Goal: Task Accomplishment & Management: Use online tool/utility

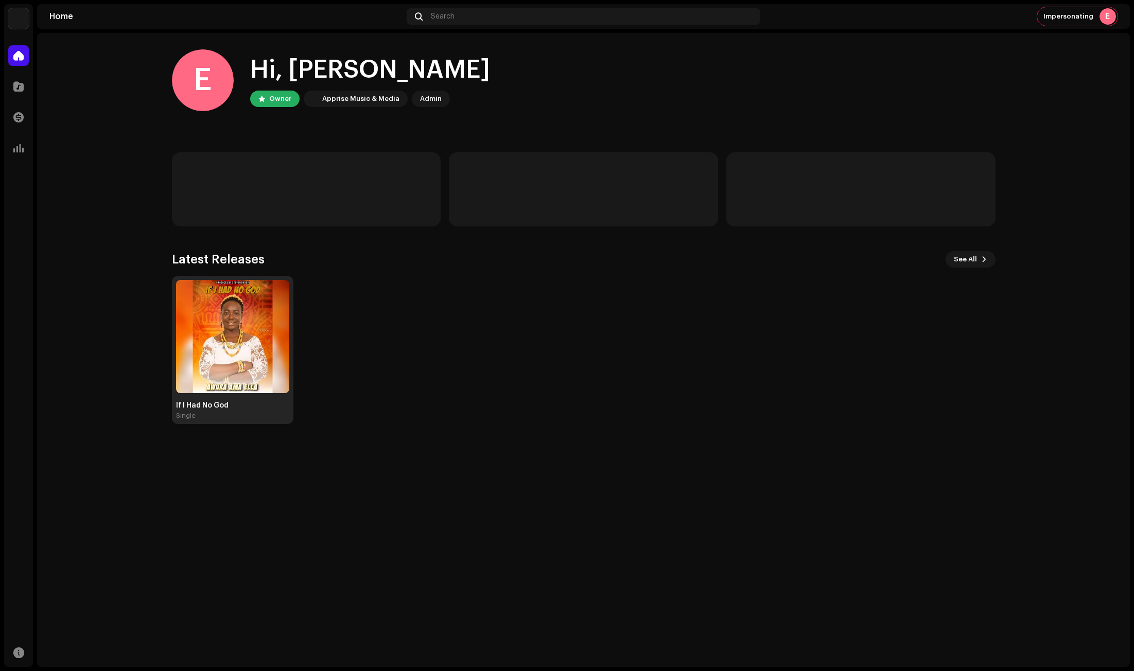
click at [246, 323] on img at bounding box center [232, 336] width 113 height 113
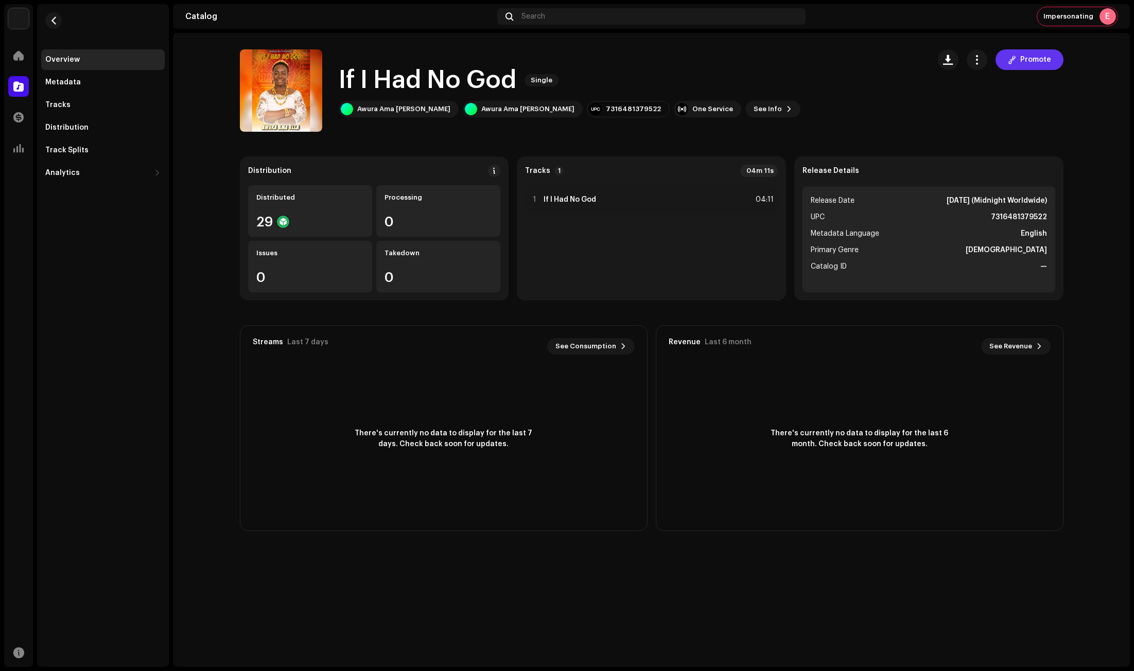
click at [1026, 58] on span "Promote" at bounding box center [1035, 59] width 31 height 21
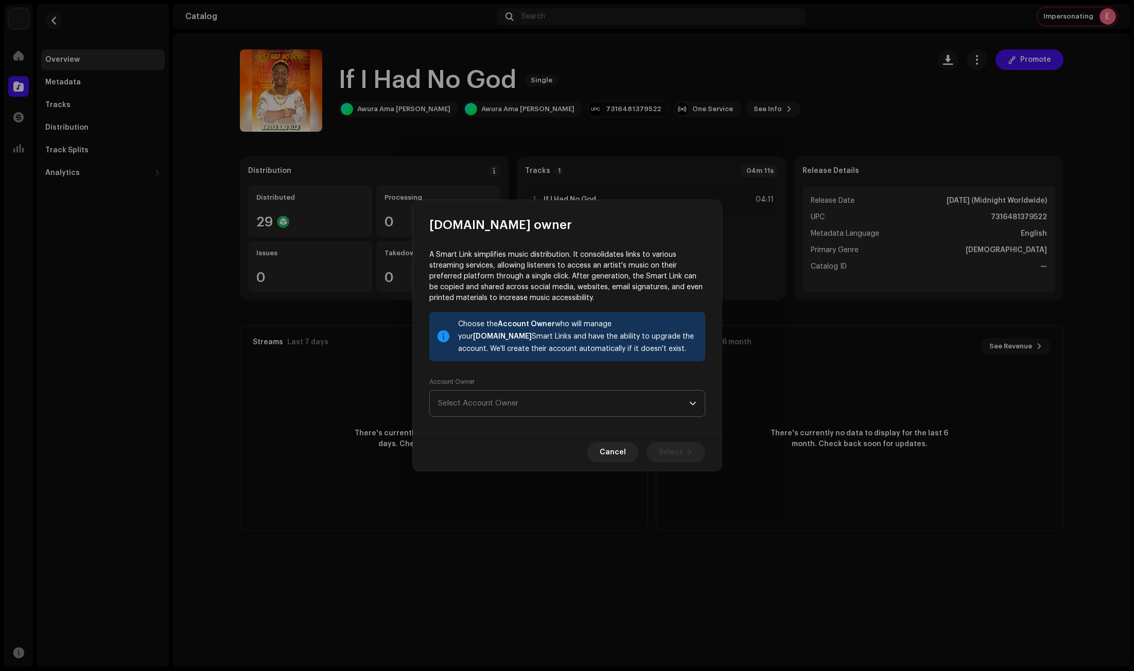
click at [552, 394] on span "Select Account Owner" at bounding box center [563, 404] width 251 height 26
click at [512, 465] on div "[PERSON_NAME]" at bounding box center [483, 461] width 58 height 10
click at [682, 453] on button "Select" at bounding box center [675, 452] width 59 height 21
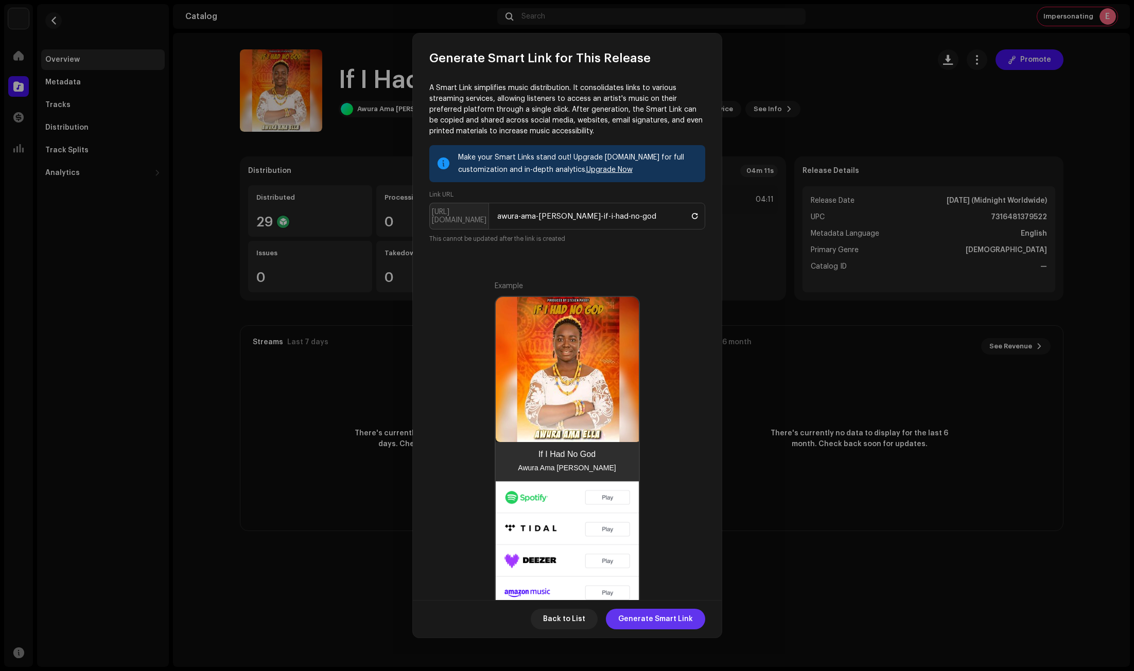
click at [669, 615] on span "Generate Smart Link" at bounding box center [655, 619] width 75 height 21
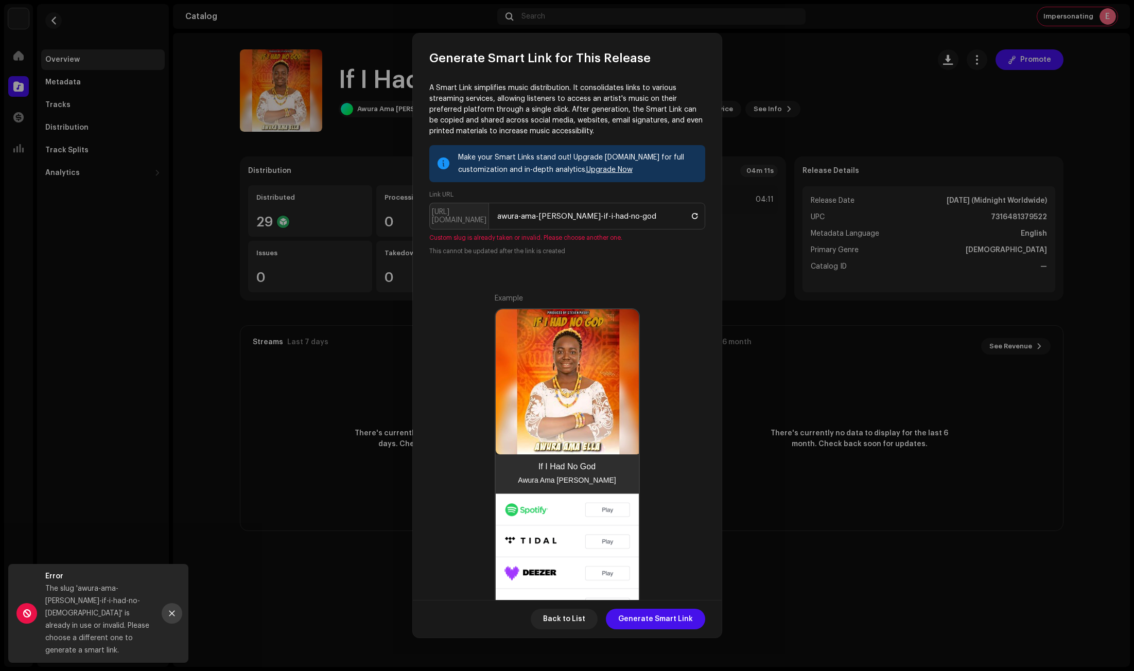
click at [171, 616] on icon "Close" at bounding box center [172, 614] width 6 height 6
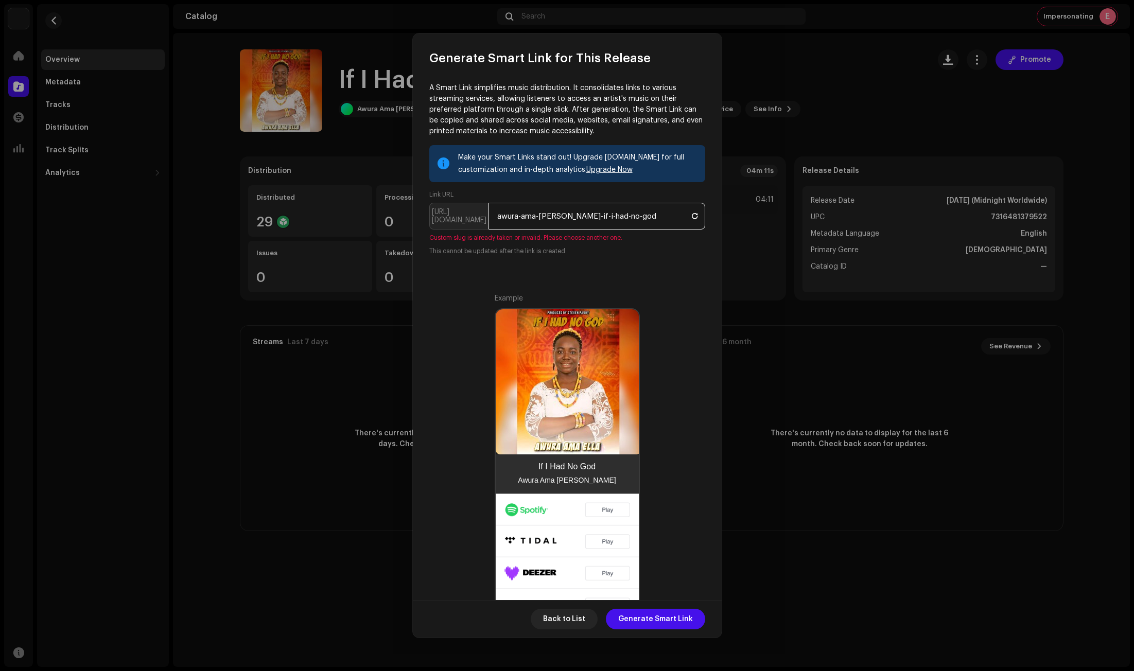
click at [539, 216] on input "awura-ama-[PERSON_NAME]-if-i-had-no-god" at bounding box center [596, 216] width 217 height 27
click at [522, 216] on input "awura-amaella-if-i-had-no-god" at bounding box center [596, 216] width 217 height 27
click at [549, 215] on input "awuraamaella-if-i-had-no-god" at bounding box center [596, 216] width 217 height 27
type input "awuraamaellaxif-i-had-no-god"
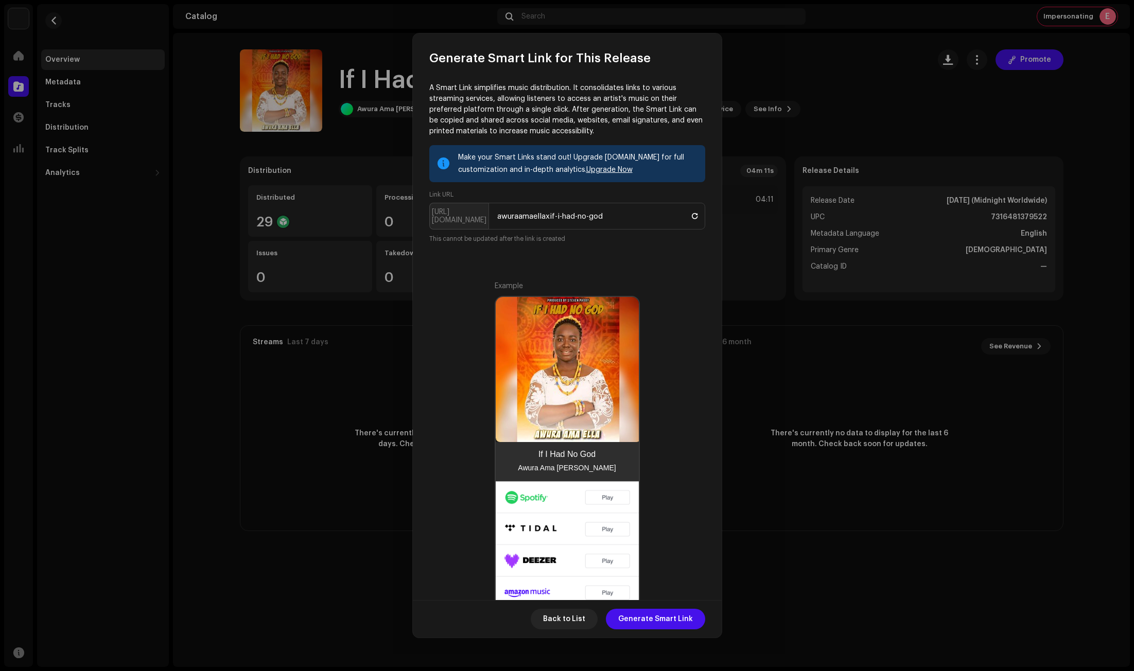
click at [680, 278] on div "Make your Smart Links stand out! Upgrade Feature.fm for full customization and …" at bounding box center [567, 408] width 276 height 527
click at [668, 620] on span "Generate Smart Link" at bounding box center [655, 619] width 75 height 21
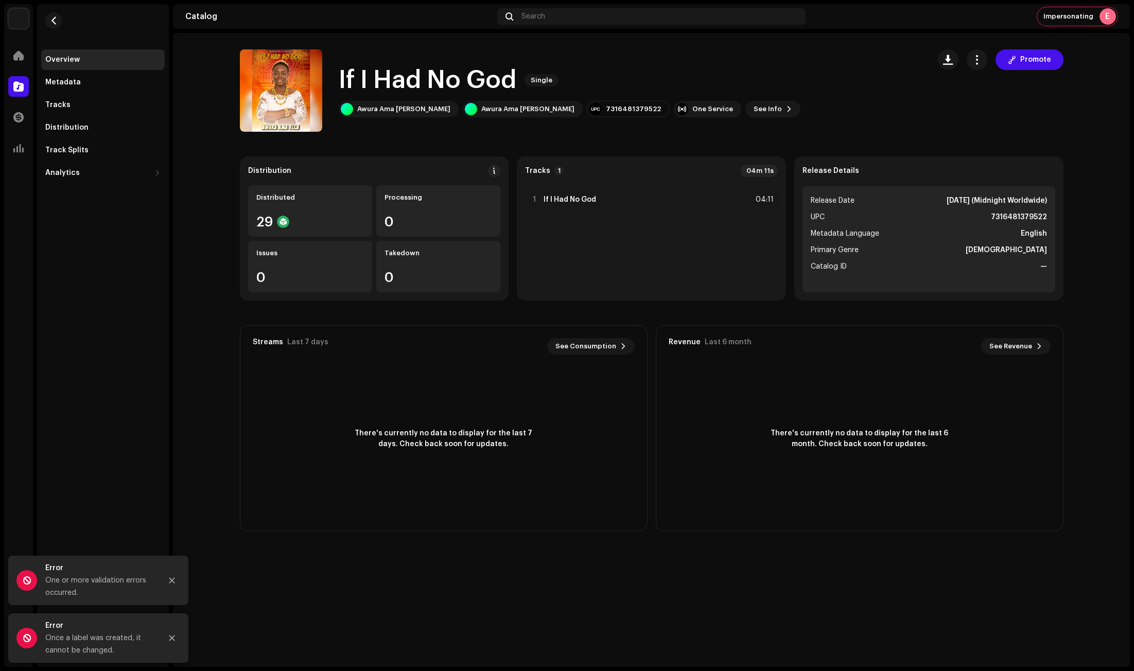
click at [755, 55] on div "Generate Smart Link for This Release A Smart Link simplifies music distribution…" at bounding box center [567, 335] width 1134 height 671
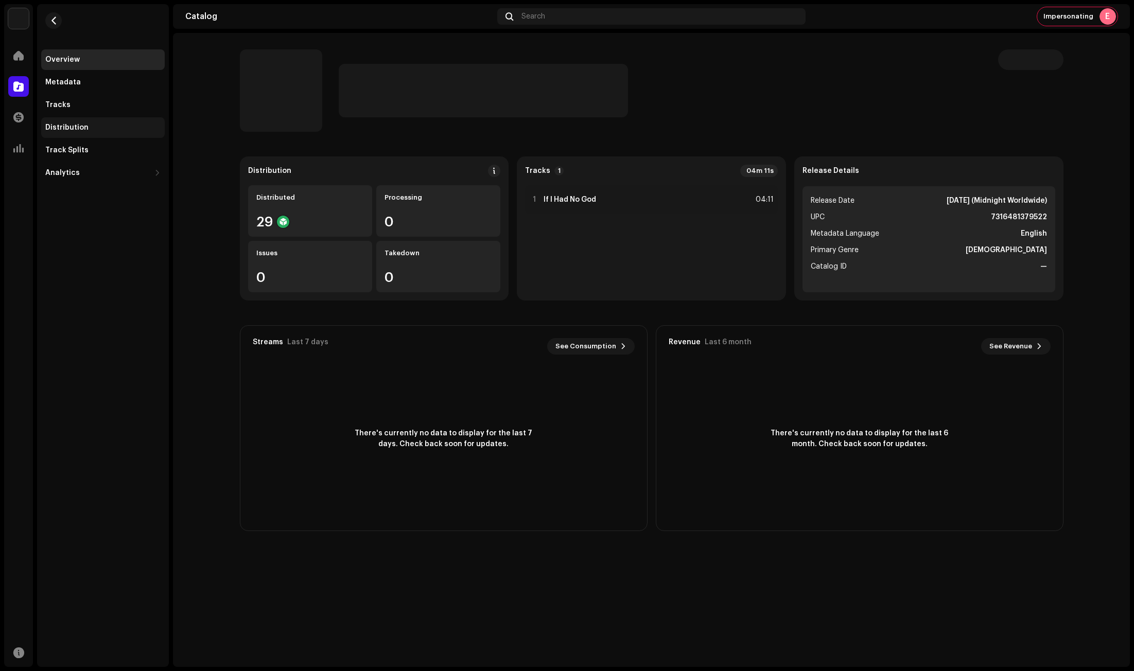
click at [85, 132] on div "Distribution" at bounding box center [102, 127] width 123 height 21
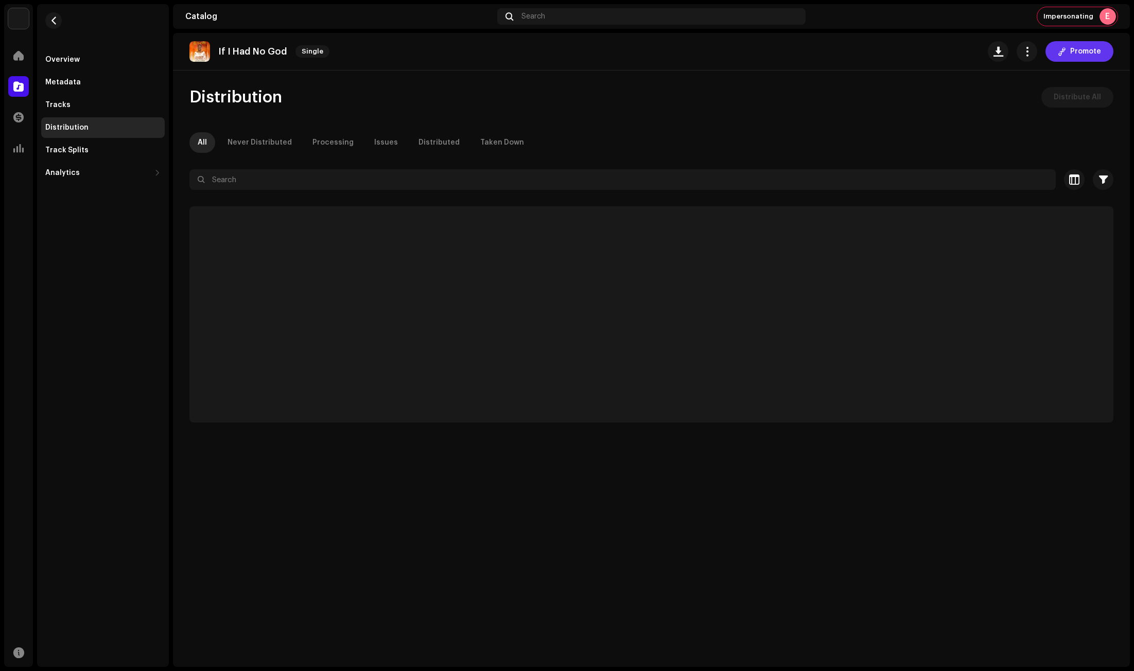
click at [1082, 49] on span "Promote" at bounding box center [1085, 51] width 31 height 21
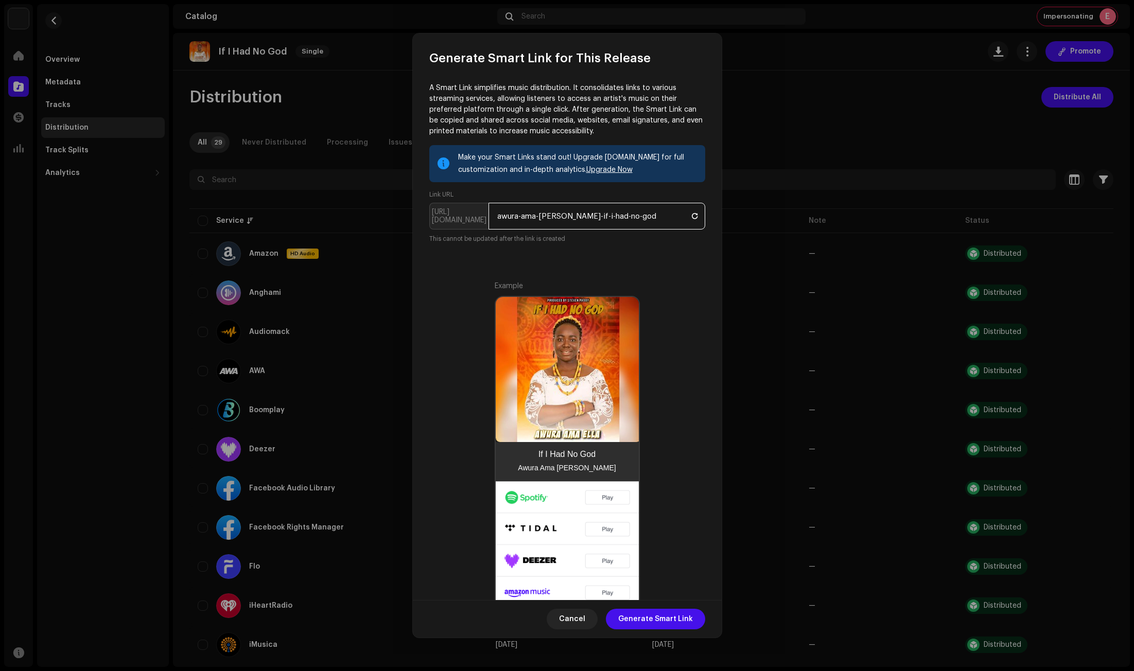
click at [552, 216] on input "awura-ama-[PERSON_NAME]-if-i-had-no-god" at bounding box center [596, 216] width 217 height 27
click at [553, 217] on input "awura-ama-[PERSON_NAME]-if-i-had-no-god" at bounding box center [596, 216] width 217 height 27
click at [521, 217] on input "awura-ama-ellaxif-i-had-no-god" at bounding box center [596, 216] width 217 height 27
click at [537, 216] on input "awuraama-ellaxif-i-had-no-god" at bounding box center [596, 216] width 217 height 27
click at [658, 293] on div "Example If I Had No God Awura Ama [PERSON_NAME]" at bounding box center [567, 477] width 276 height 392
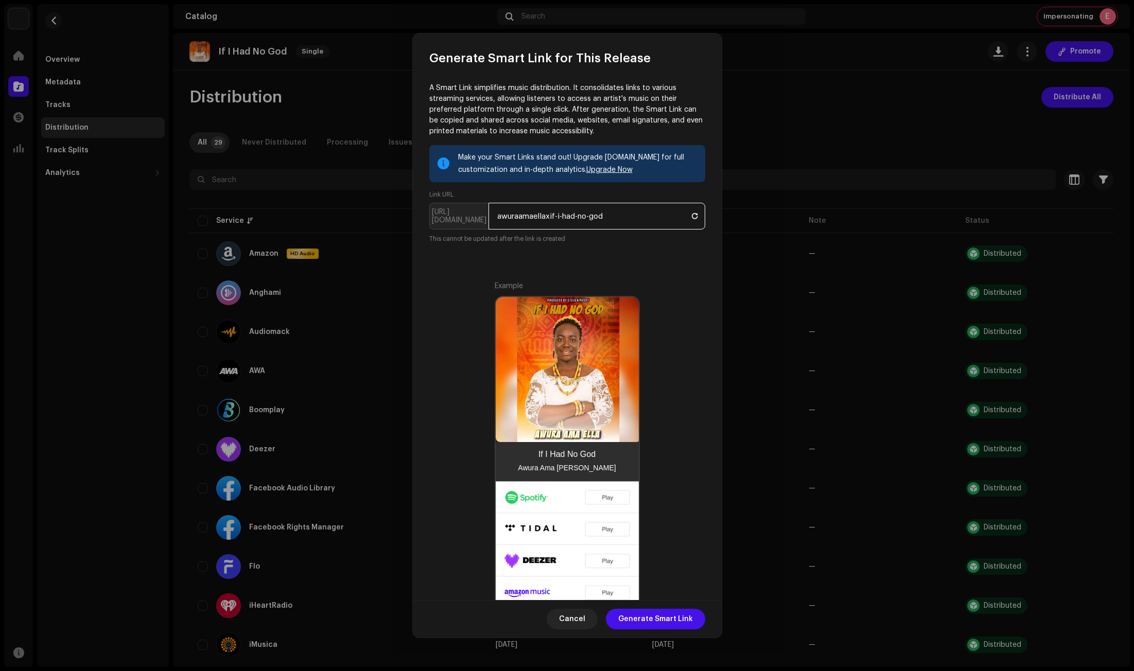
click at [589, 215] on input "awuraamaellaxif-i-had-no-god" at bounding box center [596, 216] width 217 height 27
click at [578, 215] on input "awuraamaellaxif-i-had-nogod" at bounding box center [596, 216] width 217 height 27
click at [561, 216] on input "awuraamaellaxif-i-hadnogod" at bounding box center [596, 216] width 217 height 27
type input "awuraamaellaxif-i-hadnogod"
click at [659, 281] on div "Example If I Had No God Awura Ama [PERSON_NAME]" at bounding box center [567, 477] width 276 height 392
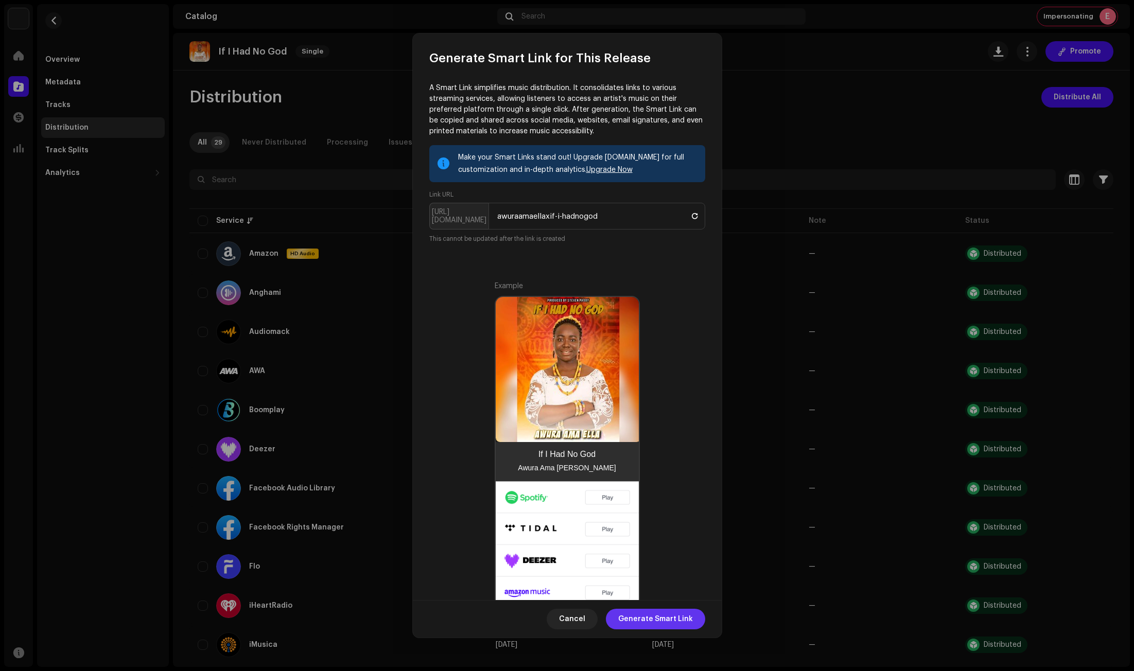
click at [669, 611] on span "Generate Smart Link" at bounding box center [655, 619] width 75 height 21
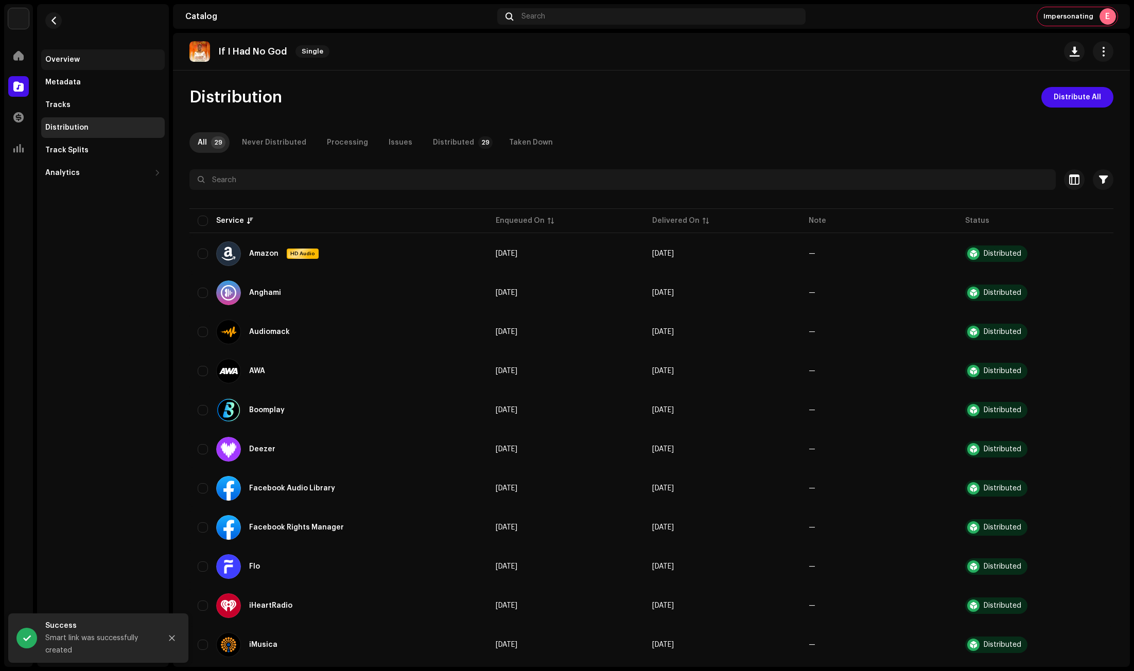
click at [75, 60] on div "Overview" at bounding box center [62, 60] width 34 height 8
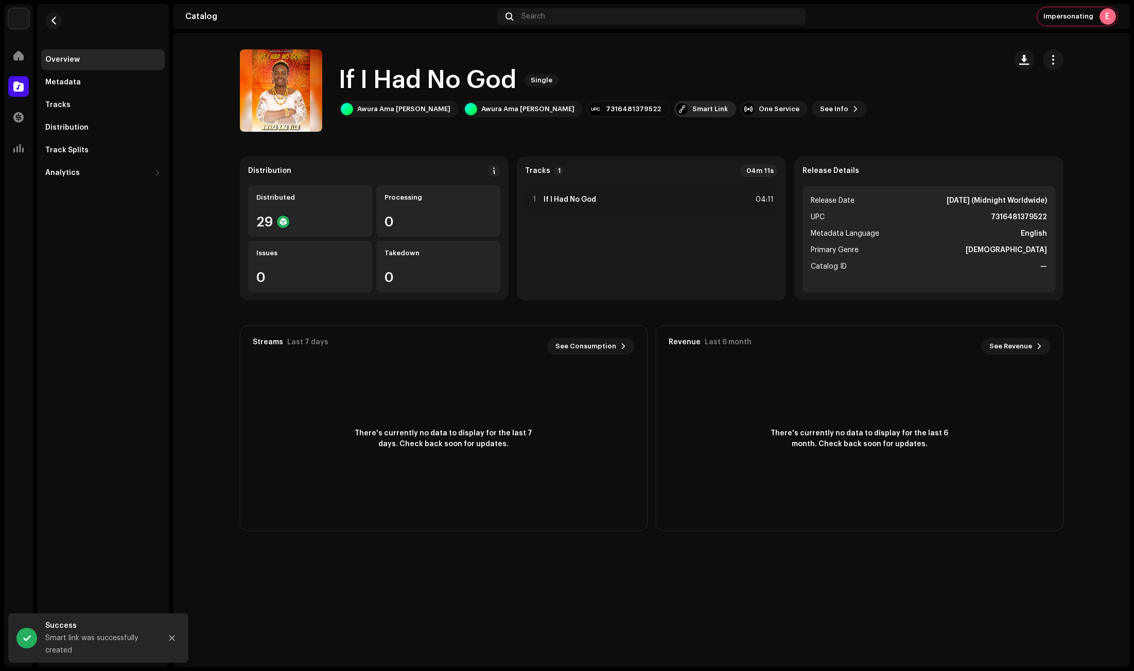
click at [692, 107] on div "Smart Link" at bounding box center [710, 109] width 36 height 8
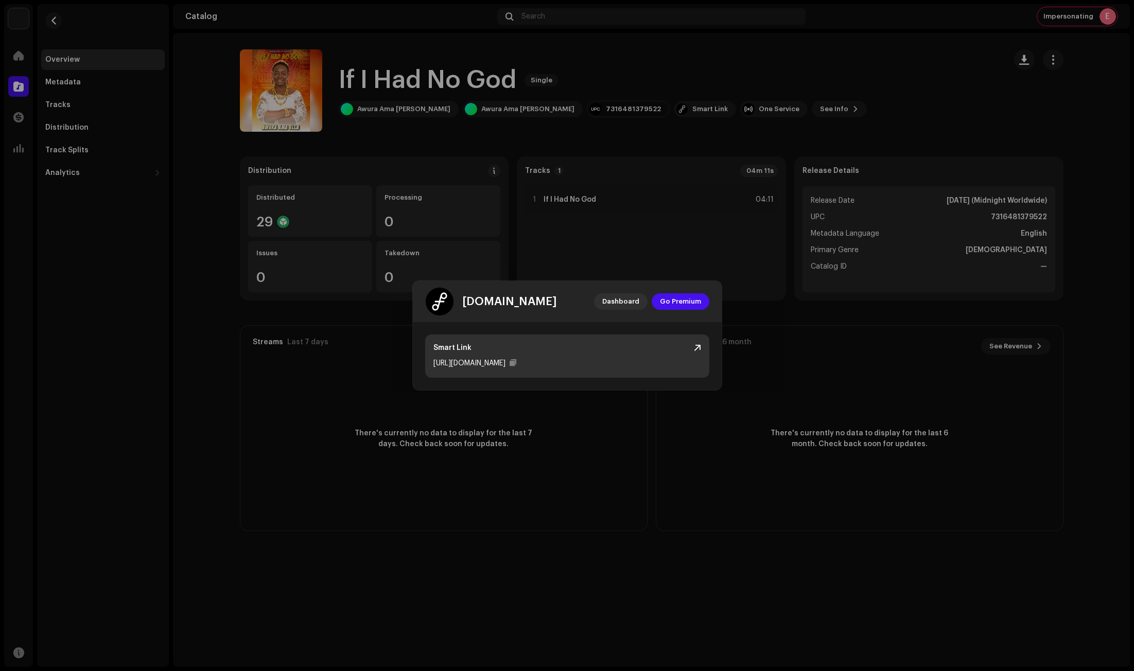
click at [694, 346] on div at bounding box center [697, 348] width 7 height 8
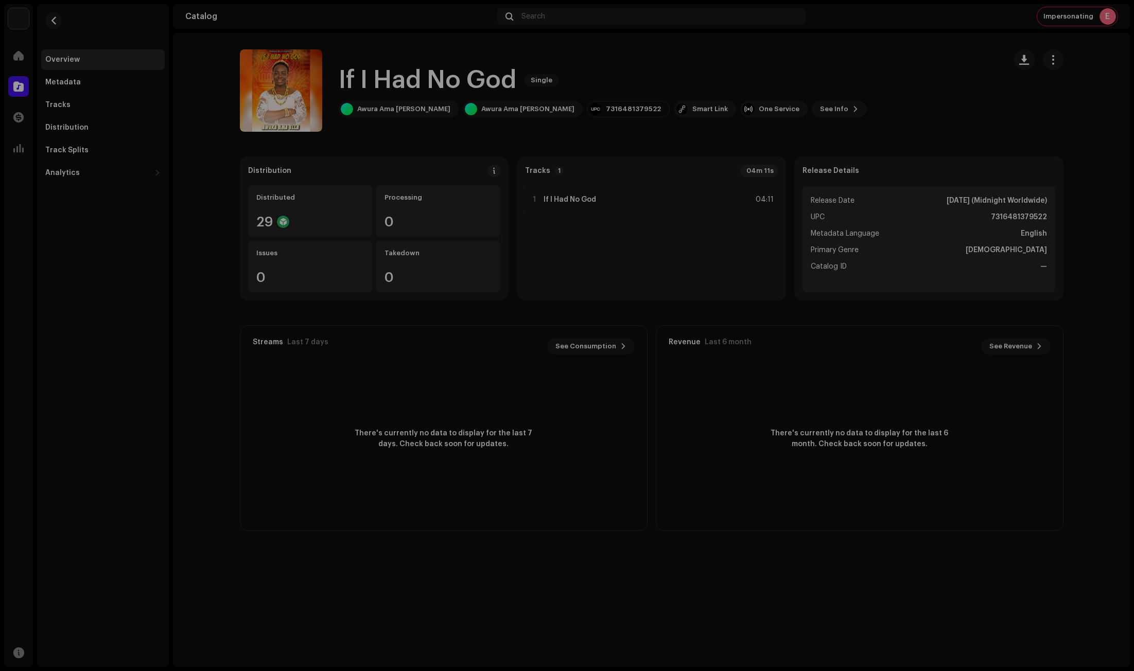
click at [961, 65] on div "[DOMAIN_NAME] Dashboard Go Premium Smart Link [URL][DOMAIN_NAME]" at bounding box center [567, 335] width 1134 height 671
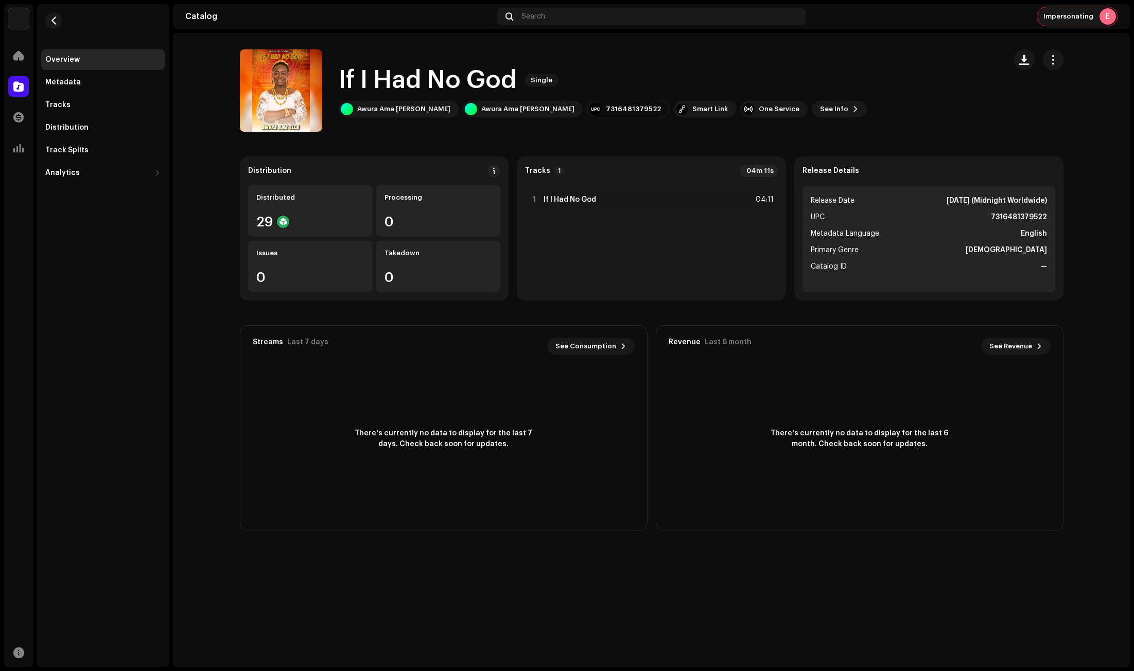
click at [1089, 14] on span "Impersonating" at bounding box center [1068, 16] width 50 height 8
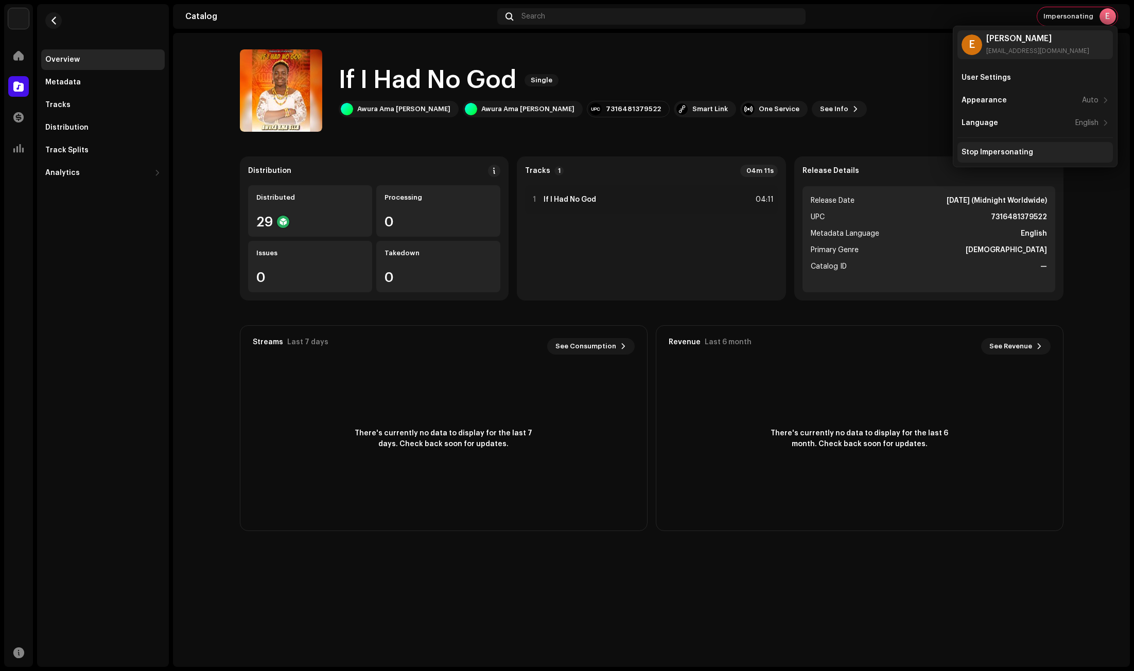
click at [1029, 149] on div "Stop Impersonating" at bounding box center [997, 152] width 72 height 8
